Goal: Transaction & Acquisition: Purchase product/service

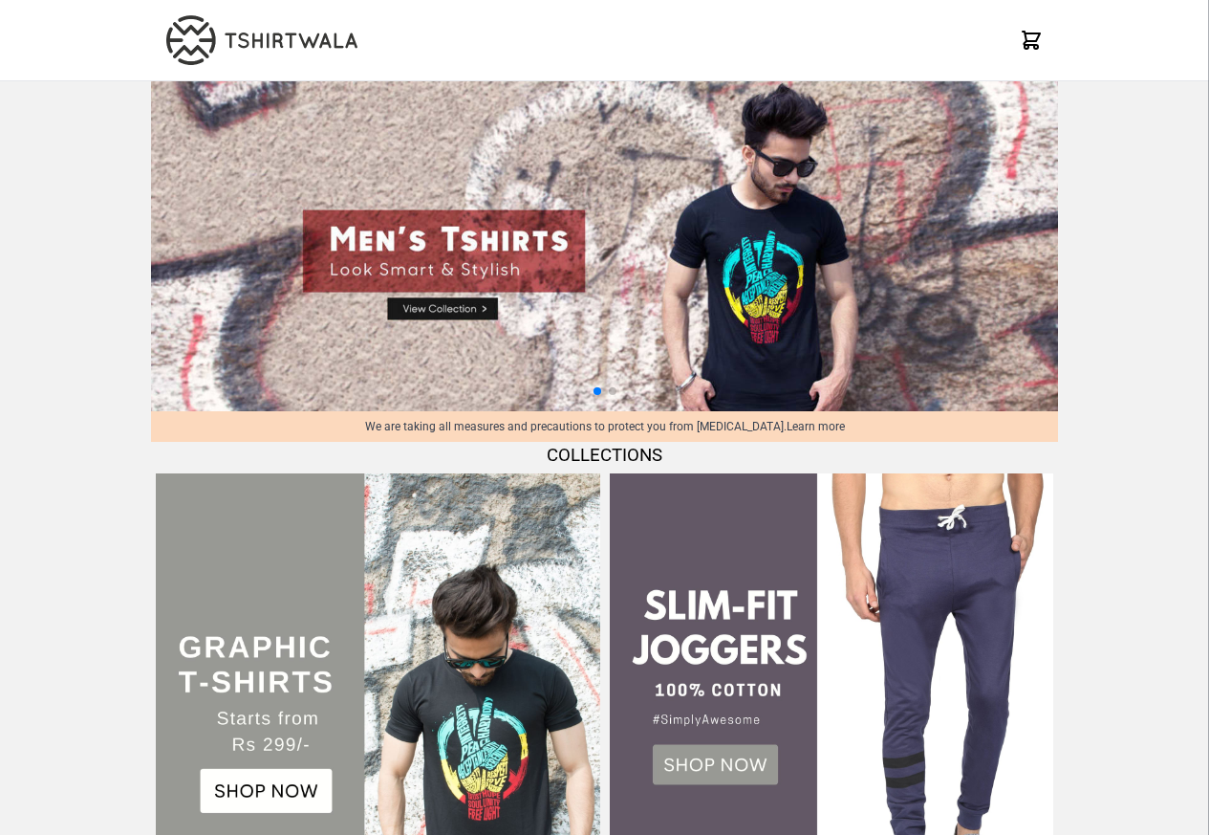
click at [251, 792] on img at bounding box center [378, 695] width 444 height 444
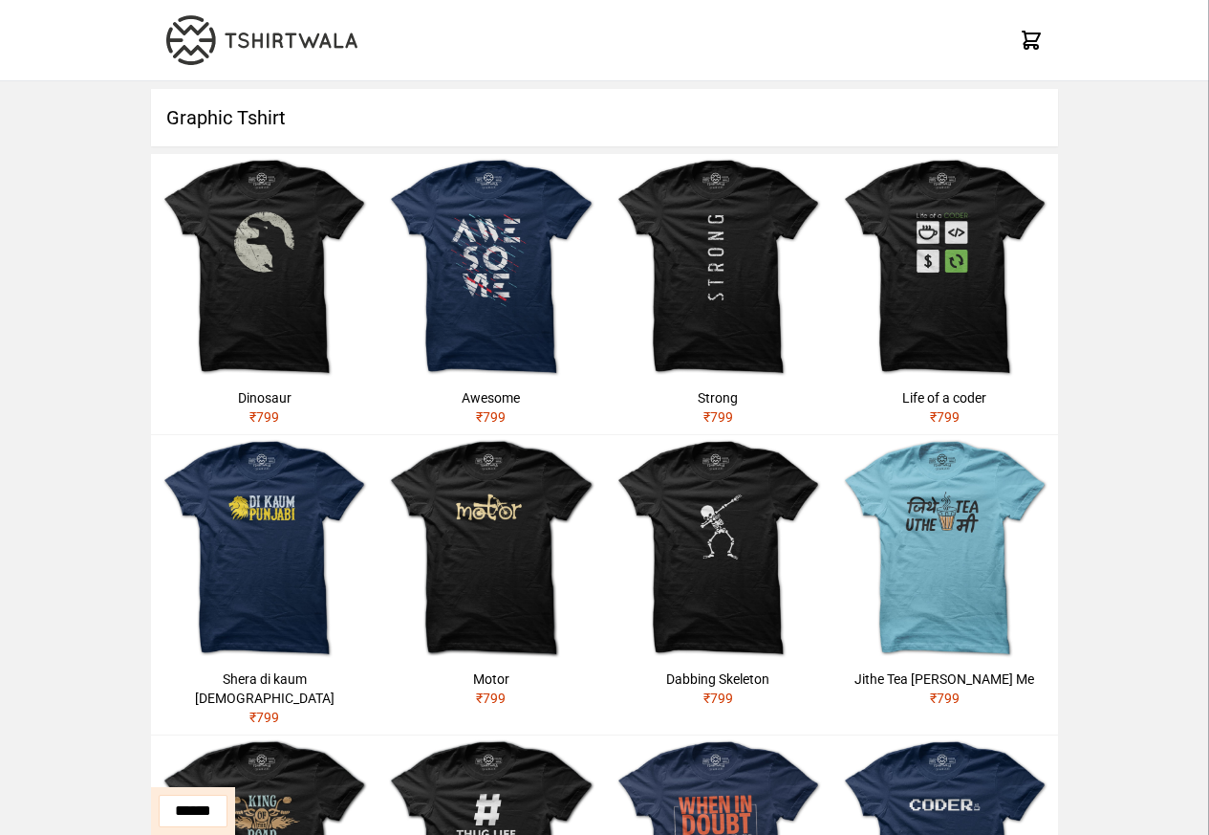
click at [249, 522] on img at bounding box center [264, 548] width 227 height 227
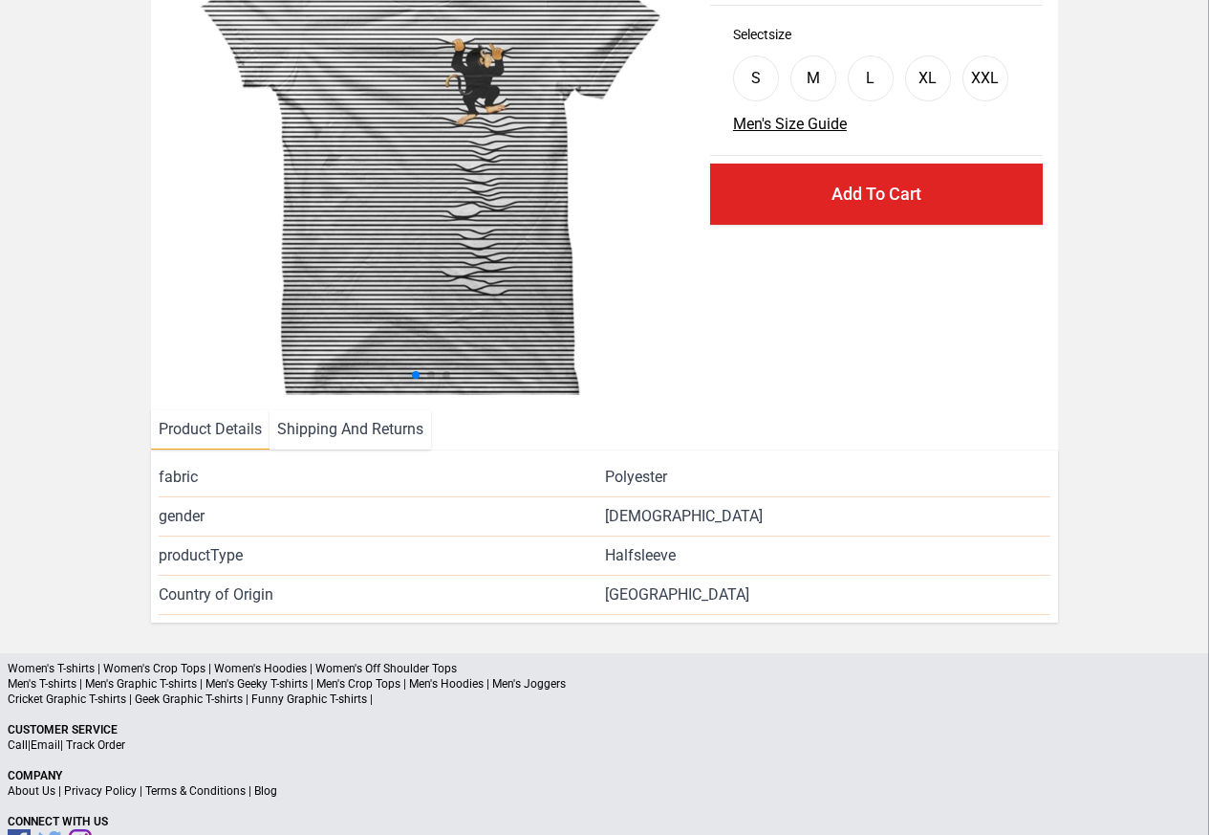
scroll to position [183, 0]
